Goal: Task Accomplishment & Management: Manage account settings

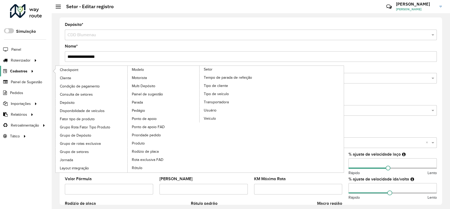
drag, startPoint x: 0, startPoint y: 0, endPoint x: 21, endPoint y: 70, distance: 73.3
click at [21, 70] on span "Cadastros" at bounding box center [18, 71] width 17 height 6
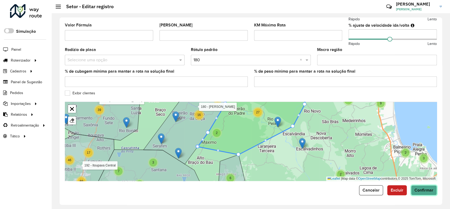
click at [428, 192] on span "Confirmar" at bounding box center [424, 190] width 19 height 4
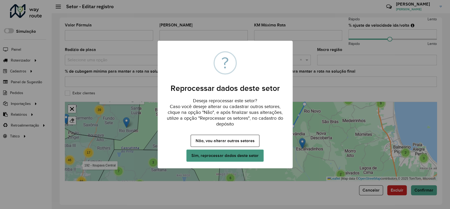
click at [247, 155] on button "Sim, reprocessar dados deste setor" at bounding box center [224, 155] width 77 height 12
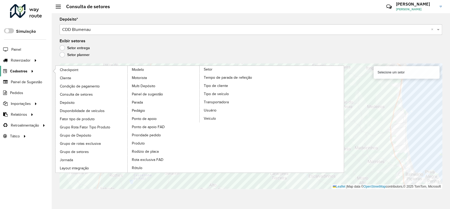
click at [22, 69] on span "Cadastros" at bounding box center [18, 71] width 17 height 6
click at [74, 77] on link "Cliente" at bounding box center [92, 78] width 72 height 8
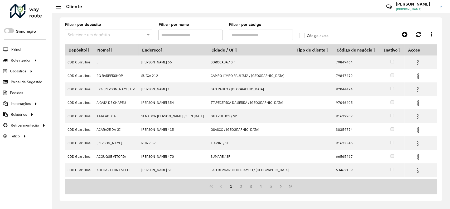
click at [133, 37] on input "text" at bounding box center [103, 35] width 71 height 6
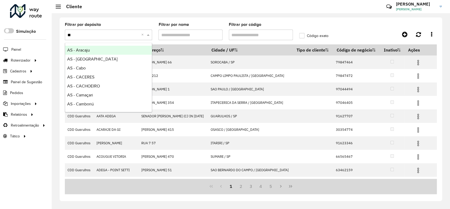
type input "***"
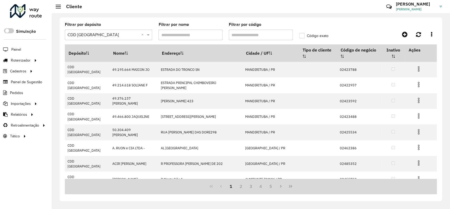
click at [242, 40] on input "Filtrar por código" at bounding box center [261, 35] width 64 height 11
paste input "*****"
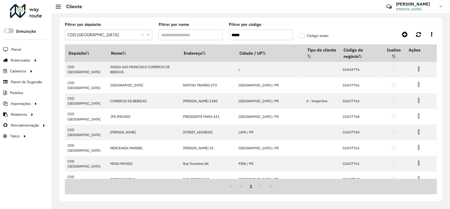
click at [233, 35] on input "*****" at bounding box center [261, 35] width 64 height 11
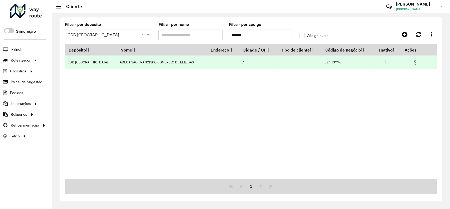
type input "******"
click at [414, 61] on img at bounding box center [415, 62] width 6 height 6
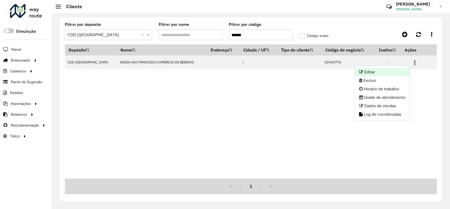
click at [389, 72] on li "Editar" at bounding box center [382, 72] width 55 height 8
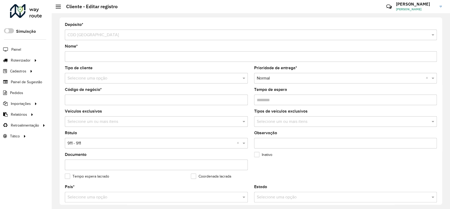
click at [142, 74] on div "Selecione uma opção" at bounding box center [156, 78] width 183 height 11
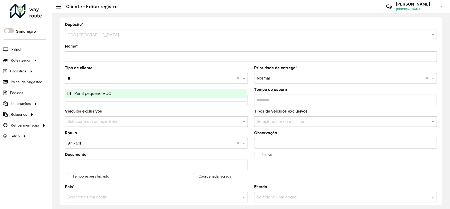
type input "*"
type input "**"
click at [140, 94] on div "81 - Zé Delivery" at bounding box center [156, 93] width 182 height 9
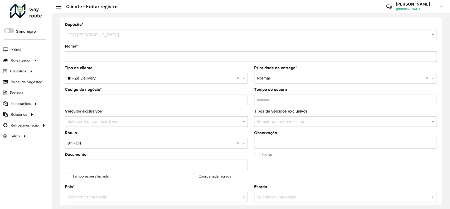
click at [106, 142] on input "text" at bounding box center [151, 143] width 167 height 6
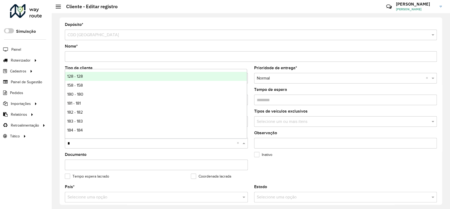
type input "**"
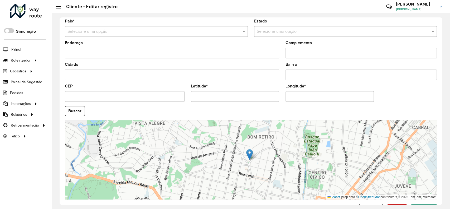
scroll to position [184, 0]
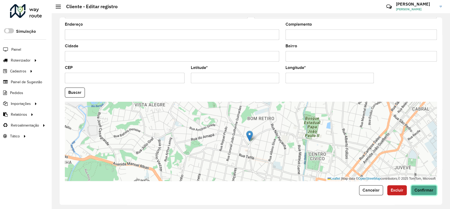
click at [422, 191] on span "Confirmar" at bounding box center [424, 190] width 19 height 4
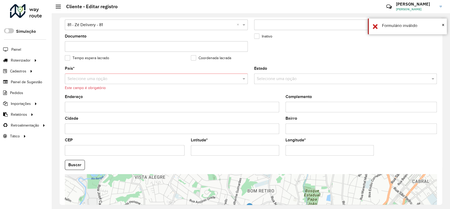
scroll to position [43, 0]
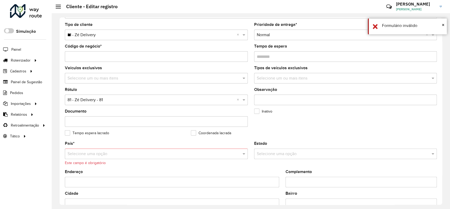
click at [210, 152] on input "text" at bounding box center [151, 154] width 167 height 6
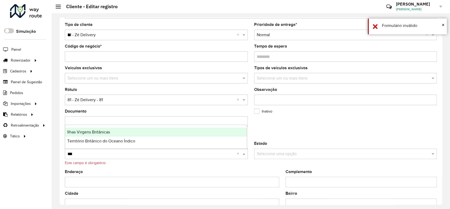
type input "**"
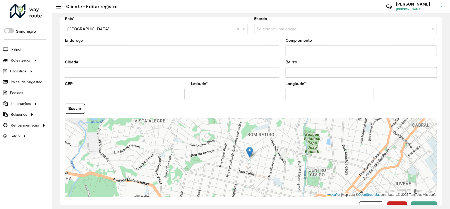
scroll to position [184, 0]
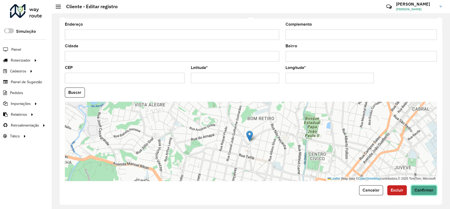
click at [411, 190] on button "Confirmar" at bounding box center [424, 190] width 26 height 10
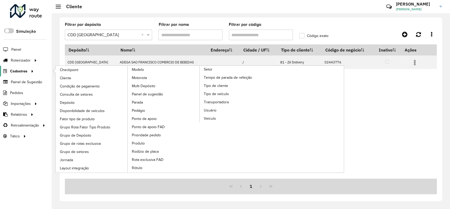
click at [14, 73] on span "Cadastros" at bounding box center [18, 71] width 17 height 6
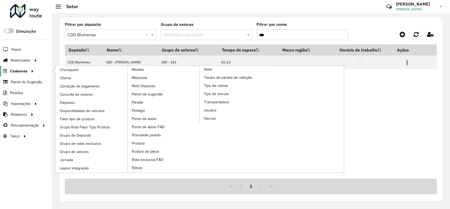
click at [27, 74] on link "Cadastros" at bounding box center [17, 71] width 35 height 11
click at [79, 94] on span "Consulta de setores" at bounding box center [77, 95] width 34 height 6
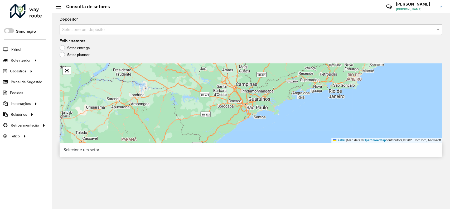
click at [118, 31] on input "text" at bounding box center [245, 30] width 367 height 6
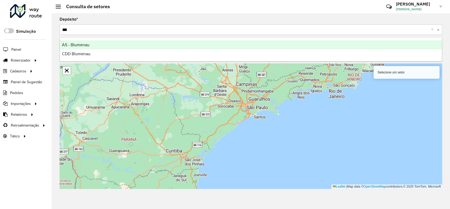
type input "****"
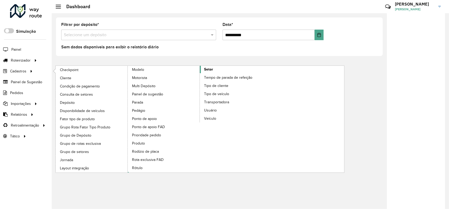
click at [213, 67] on link "Setor" at bounding box center [200, 119] width 144 height 107
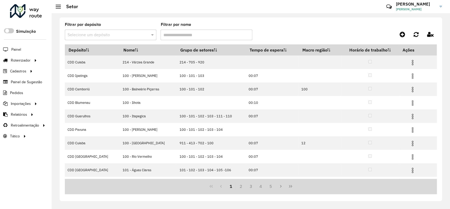
click at [91, 37] on input "text" at bounding box center [106, 35] width 76 height 6
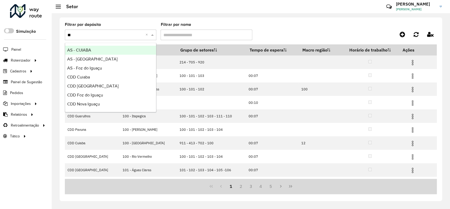
type input "*"
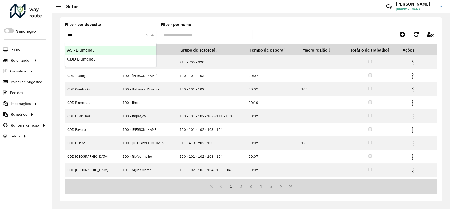
type input "****"
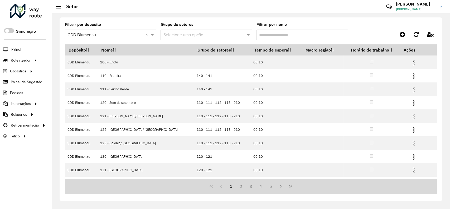
click at [261, 35] on input "Filtrar por nome" at bounding box center [303, 35] width 92 height 11
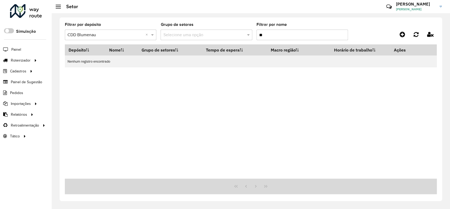
type input "*"
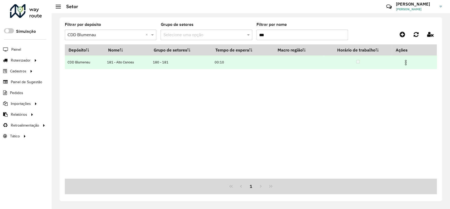
type input "***"
click at [407, 65] on img at bounding box center [406, 62] width 6 height 6
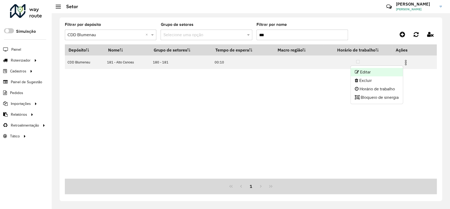
click at [372, 76] on li "Editar" at bounding box center [377, 72] width 52 height 8
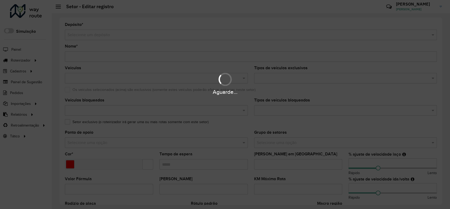
type input "**********"
type input "*******"
type input "*****"
type input "**"
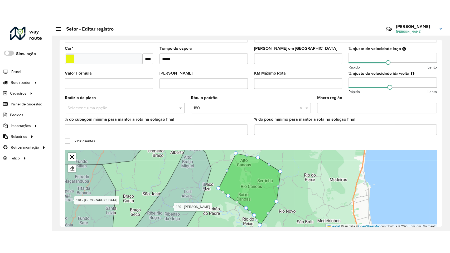
scroll to position [154, 0]
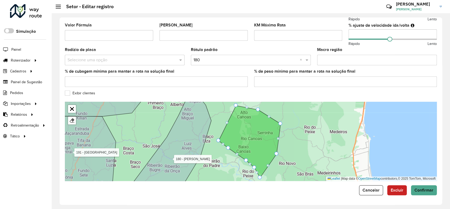
click at [77, 91] on label "Exibir clientes" at bounding box center [80, 93] width 30 height 6
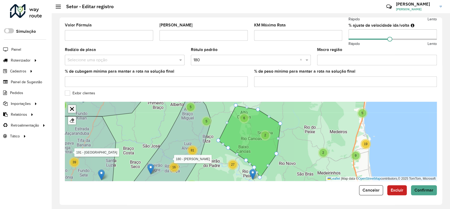
click at [74, 111] on link "Abrir mapa em tela cheia" at bounding box center [72, 109] width 8 height 8
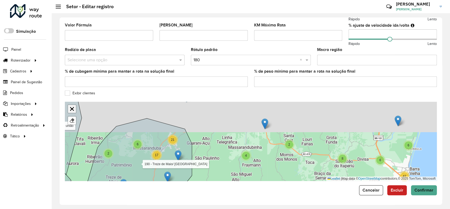
scroll to position [26, 0]
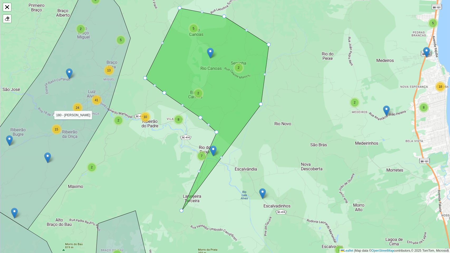
drag, startPoint x: 228, startPoint y: 150, endPoint x: 184, endPoint y: 209, distance: 73.2
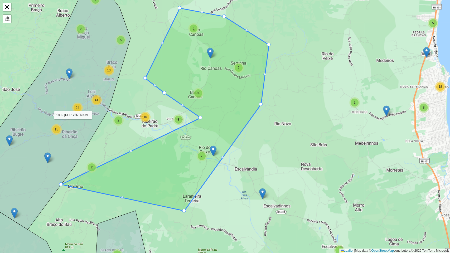
drag, startPoint x: 217, startPoint y: 132, endPoint x: 61, endPoint y: 183, distance: 164.9
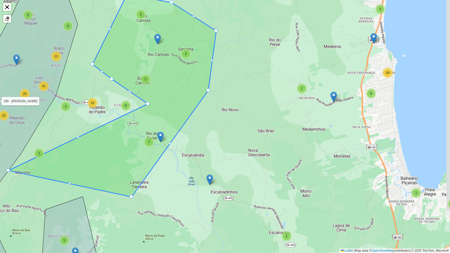
drag, startPoint x: 203, startPoint y: 118, endPoint x: 178, endPoint y: 110, distance: 26.5
click at [177, 110] on icon at bounding box center [112, 95] width 208 height 203
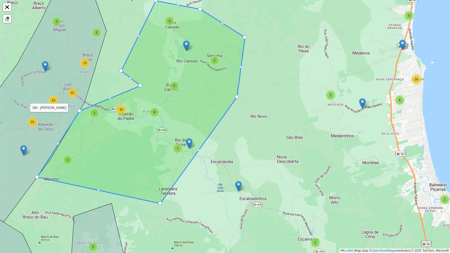
drag, startPoint x: 176, startPoint y: 111, endPoint x: 79, endPoint y: 109, distance: 96.6
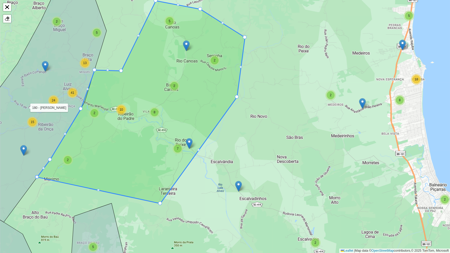
drag, startPoint x: 140, startPoint y: 86, endPoint x: 93, endPoint y: 70, distance: 49.4
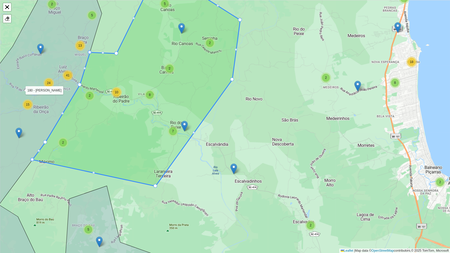
drag, startPoint x: 123, startPoint y: 70, endPoint x: 134, endPoint y: 144, distance: 74.9
click at [134, 144] on icon at bounding box center [136, 84] width 208 height 203
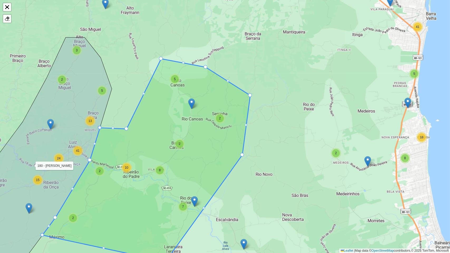
drag, startPoint x: 133, startPoint y: 142, endPoint x: 127, endPoint y: 121, distance: 22.3
click at [127, 121] on icon at bounding box center [146, 160] width 208 height 203
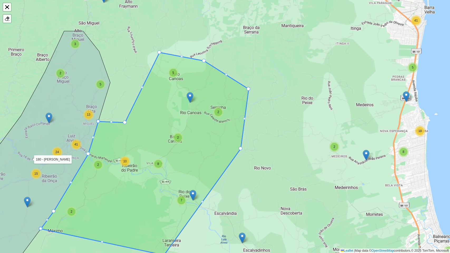
click at [125, 125] on icon at bounding box center [145, 153] width 208 height 203
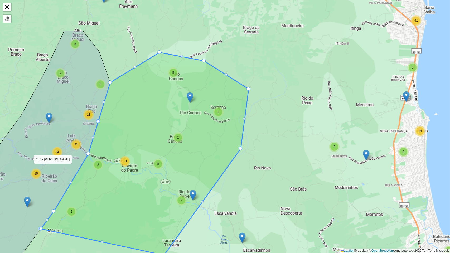
drag, startPoint x: 127, startPoint y: 122, endPoint x: 111, endPoint y: 84, distance: 41.6
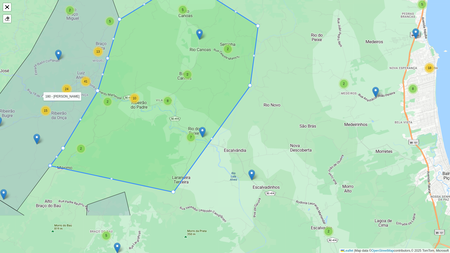
drag, startPoint x: 197, startPoint y: 129, endPoint x: 213, endPoint y: 83, distance: 49.2
click at [210, 70] on icon at bounding box center [154, 90] width 208 height 203
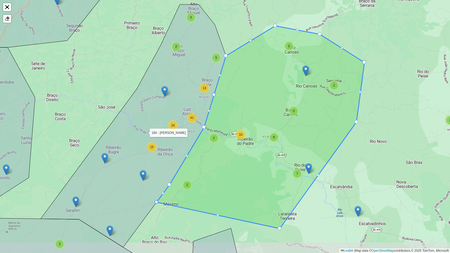
drag, startPoint x: 268, startPoint y: 175, endPoint x: 279, endPoint y: 160, distance: 18.7
click at [277, 159] on icon at bounding box center [261, 127] width 208 height 203
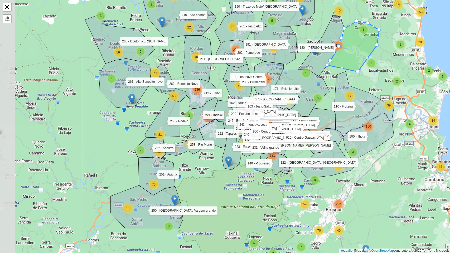
drag, startPoint x: 135, startPoint y: 190, endPoint x: 164, endPoint y: 140, distance: 58.3
click at [164, 140] on div "2 2 27 2 3 4 4 10 32 20 9 17 5 22 2 14 114 153 83 2 11 46 13 33 33 4 14 13 3 2 …" at bounding box center [225, 126] width 450 height 253
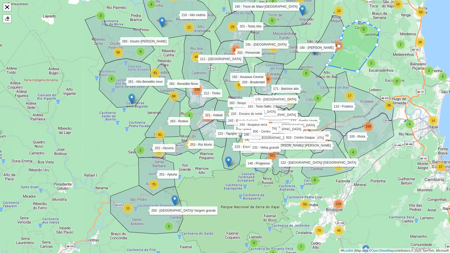
click at [8, 6] on link "Abrir mapa em tela cheia" at bounding box center [7, 7] width 8 height 8
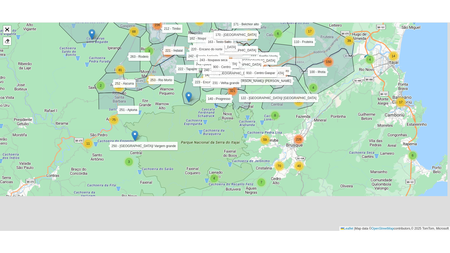
scroll to position [154, 0]
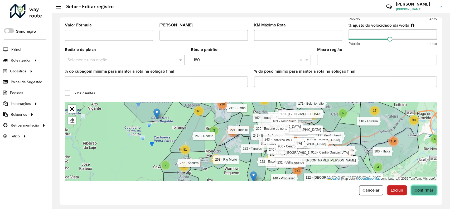
click at [417, 191] on span "Confirmar" at bounding box center [424, 190] width 19 height 4
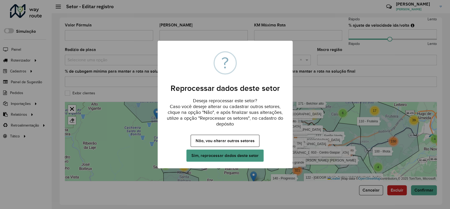
click at [211, 159] on button "Sim, reprocessar dados deste setor" at bounding box center [224, 155] width 77 height 12
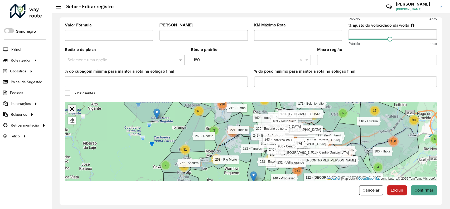
drag, startPoint x: 74, startPoint y: 111, endPoint x: 83, endPoint y: 142, distance: 32.3
click at [74, 111] on link "Abrir mapa em tela cheia" at bounding box center [72, 109] width 8 height 8
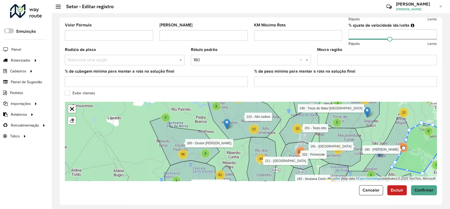
scroll to position [26, 0]
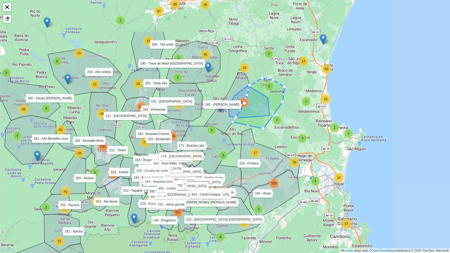
drag, startPoint x: 299, startPoint y: 69, endPoint x: 218, endPoint y: 117, distance: 93.6
click at [241, 104] on span "131" at bounding box center [243, 103] width 5 height 4
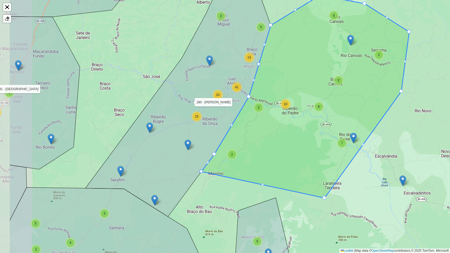
drag, startPoint x: 176, startPoint y: 194, endPoint x: 231, endPoint y: 178, distance: 57.0
click at [231, 178] on icon at bounding box center [306, 96] width 208 height 203
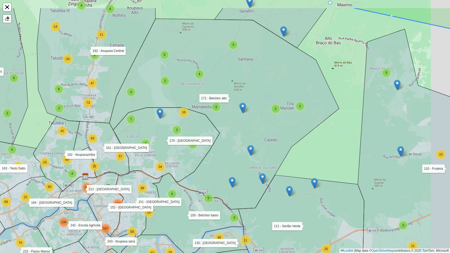
drag, startPoint x: 261, startPoint y: 48, endPoint x: 219, endPoint y: 87, distance: 56.7
click at [222, 87] on icon at bounding box center [224, 114] width 230 height 191
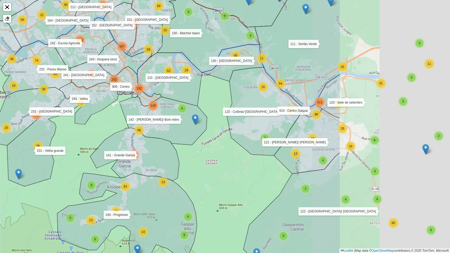
drag, startPoint x: 379, startPoint y: 161, endPoint x: 230, endPoint y: 140, distance: 150.2
click at [232, 141] on div "4 8 2 2 39 15 2 4 2 15 4 28 2 3 2 3 4 30 3 2 8 18 2 2 10 7 8 15 2 24 41 4 5 3 3…" at bounding box center [225, 126] width 450 height 253
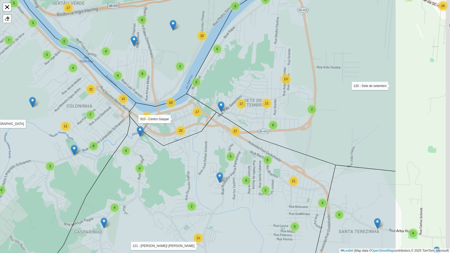
drag, startPoint x: 390, startPoint y: 124, endPoint x: 291, endPoint y: 125, distance: 99.4
click at [291, 125] on icon at bounding box center [290, 73] width 209 height 197
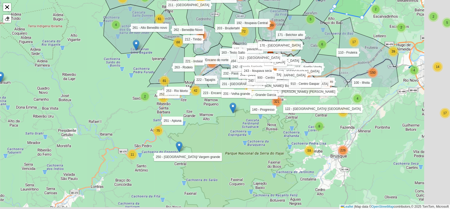
scroll to position [154, 0]
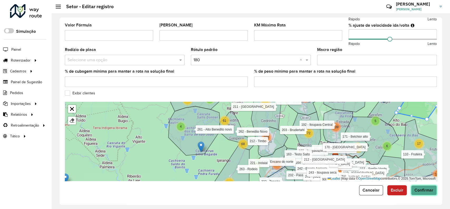
click at [420, 189] on span "Confirmar" at bounding box center [424, 190] width 19 height 4
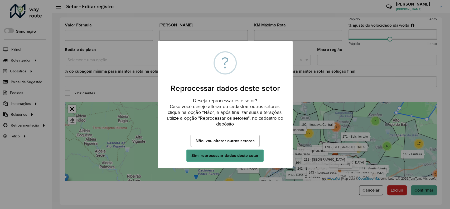
click at [226, 156] on button "Sim, reprocessar dados deste setor" at bounding box center [224, 155] width 77 height 12
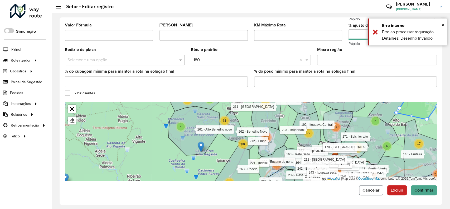
click at [367, 187] on button "Cancelar" at bounding box center [371, 190] width 24 height 10
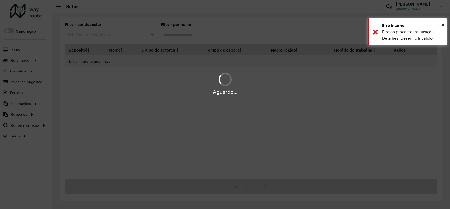
type input "***"
